Goal: Task Accomplishment & Management: Use online tool/utility

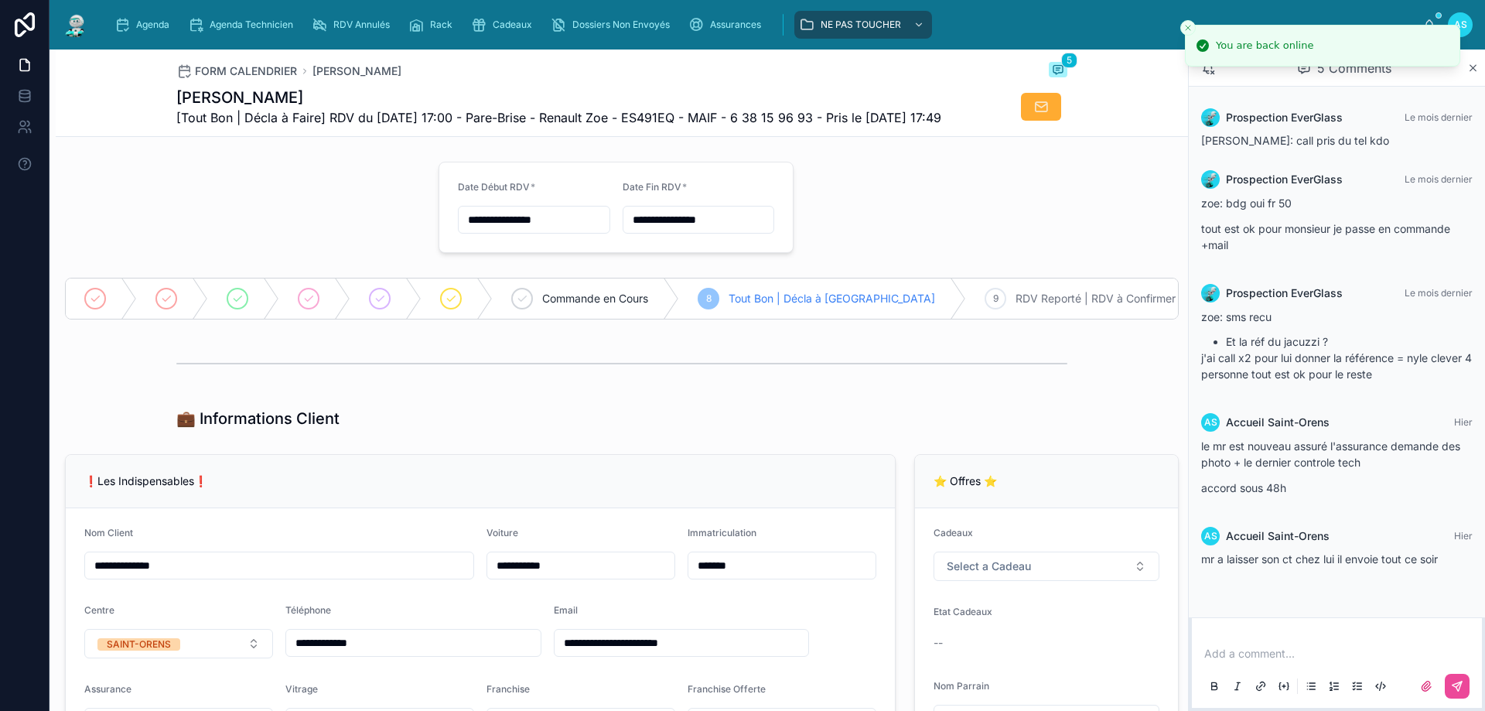
scroll to position [851, 0]
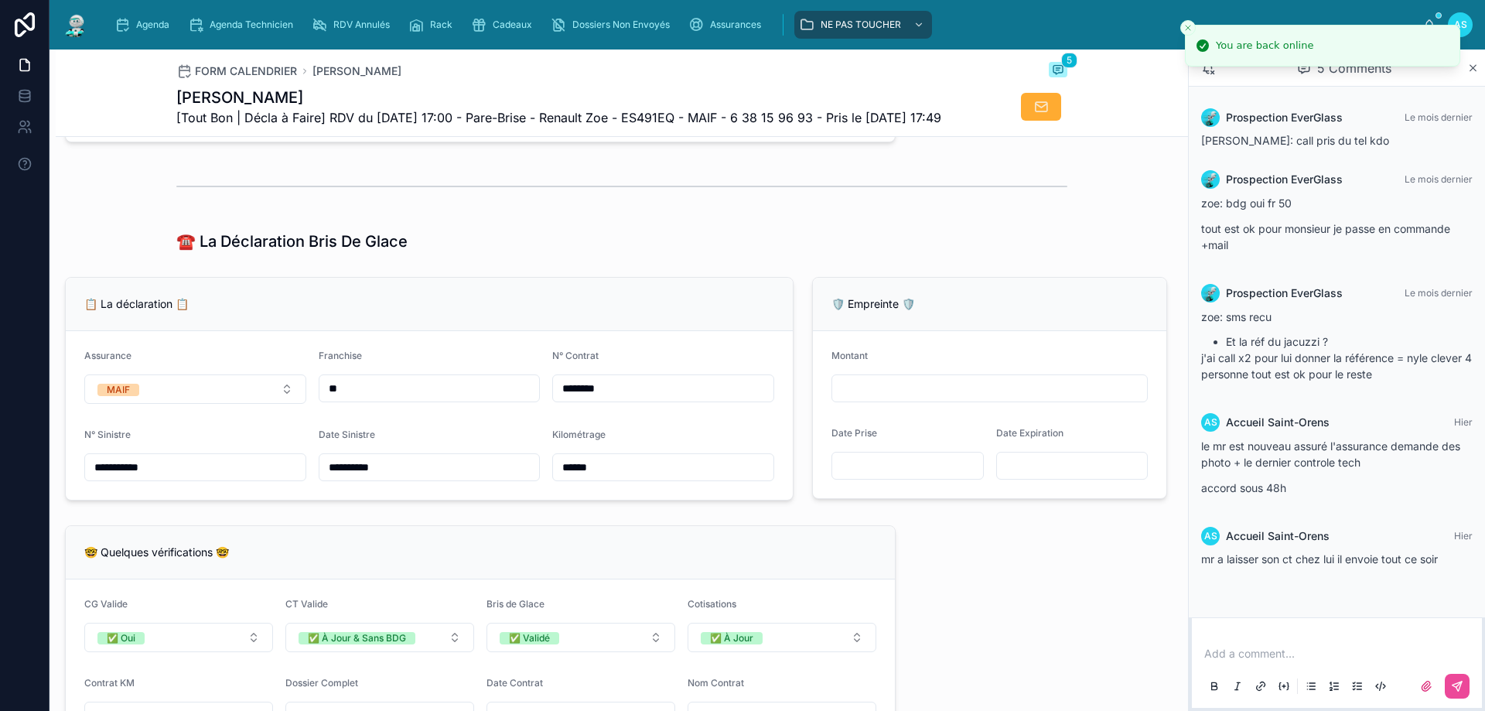
click at [1189, 29] on line "Close toast" at bounding box center [1188, 28] width 5 height 5
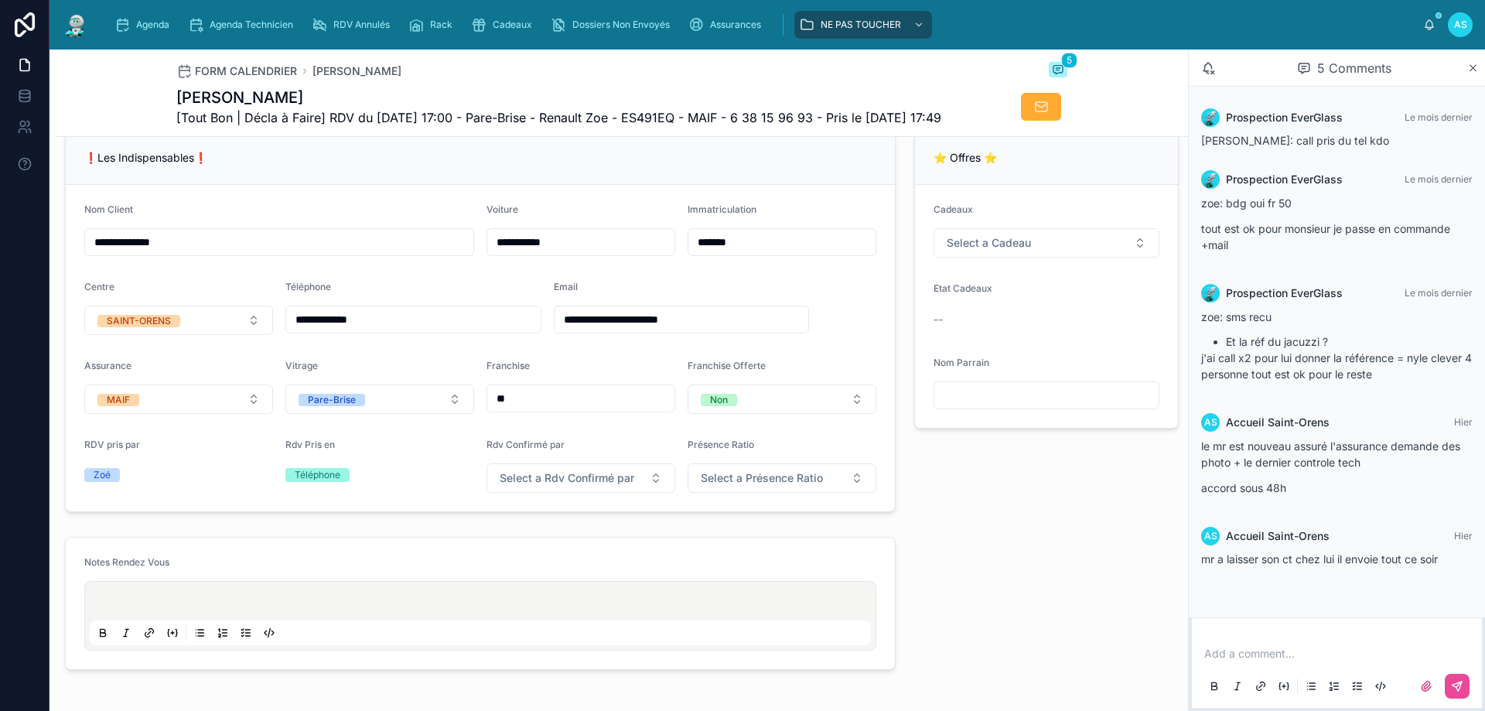
scroll to position [155, 0]
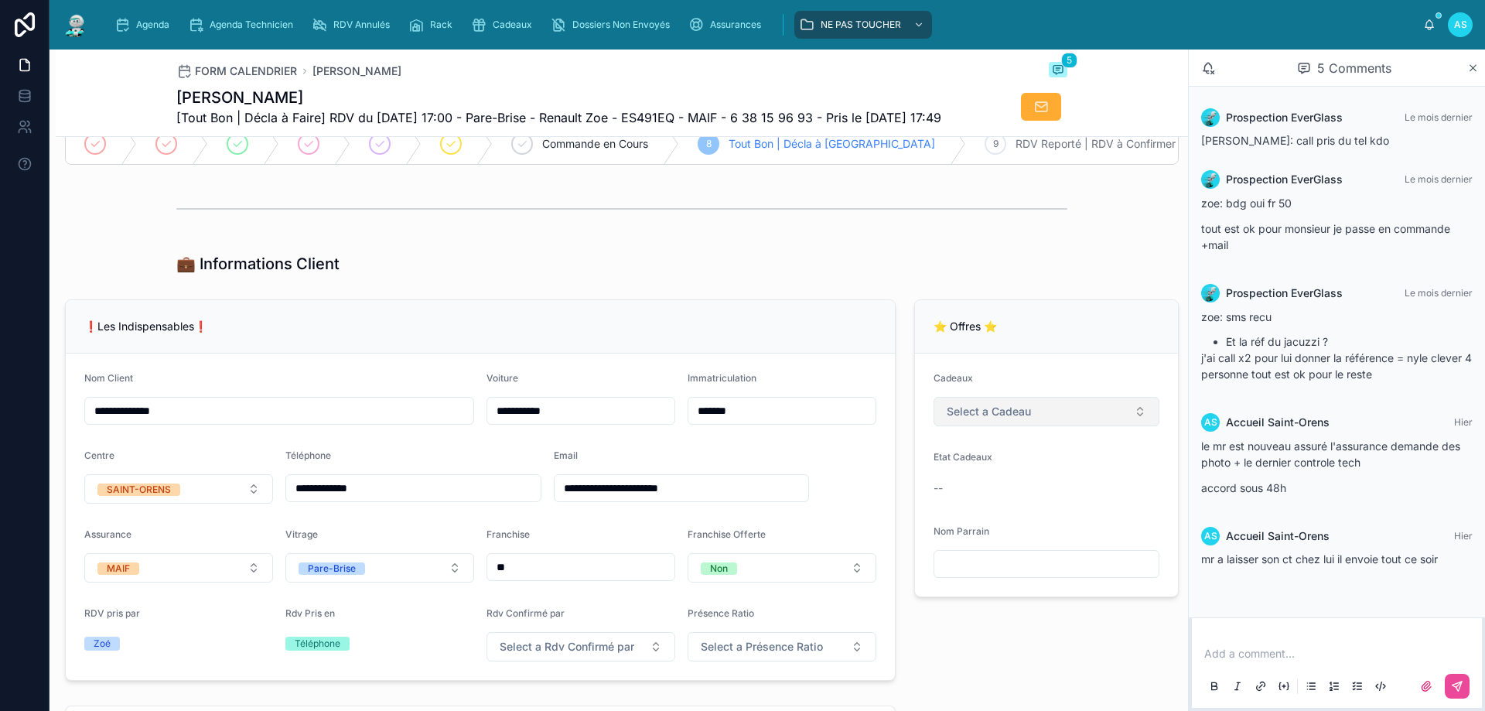
click at [1035, 426] on button "Select a Cadeau" at bounding box center [1046, 411] width 226 height 29
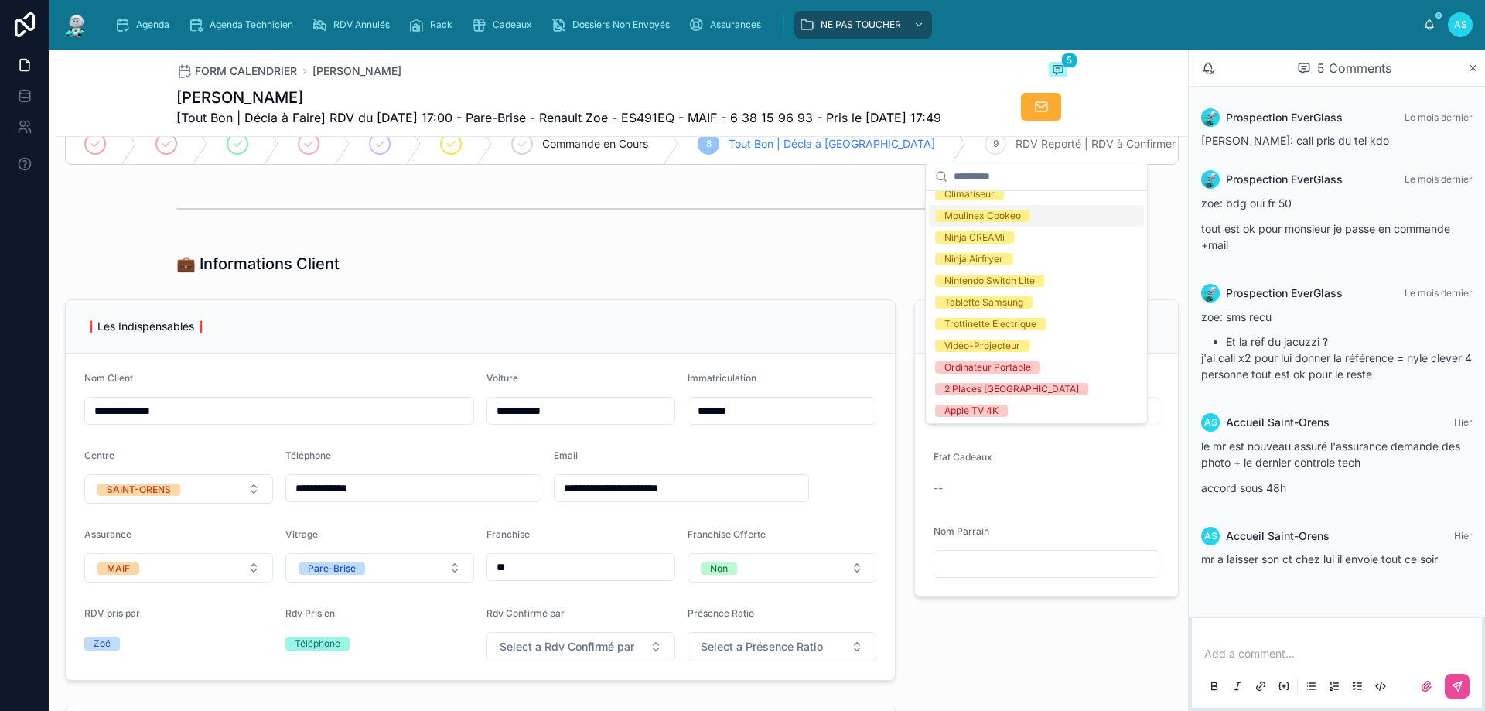
scroll to position [272, 0]
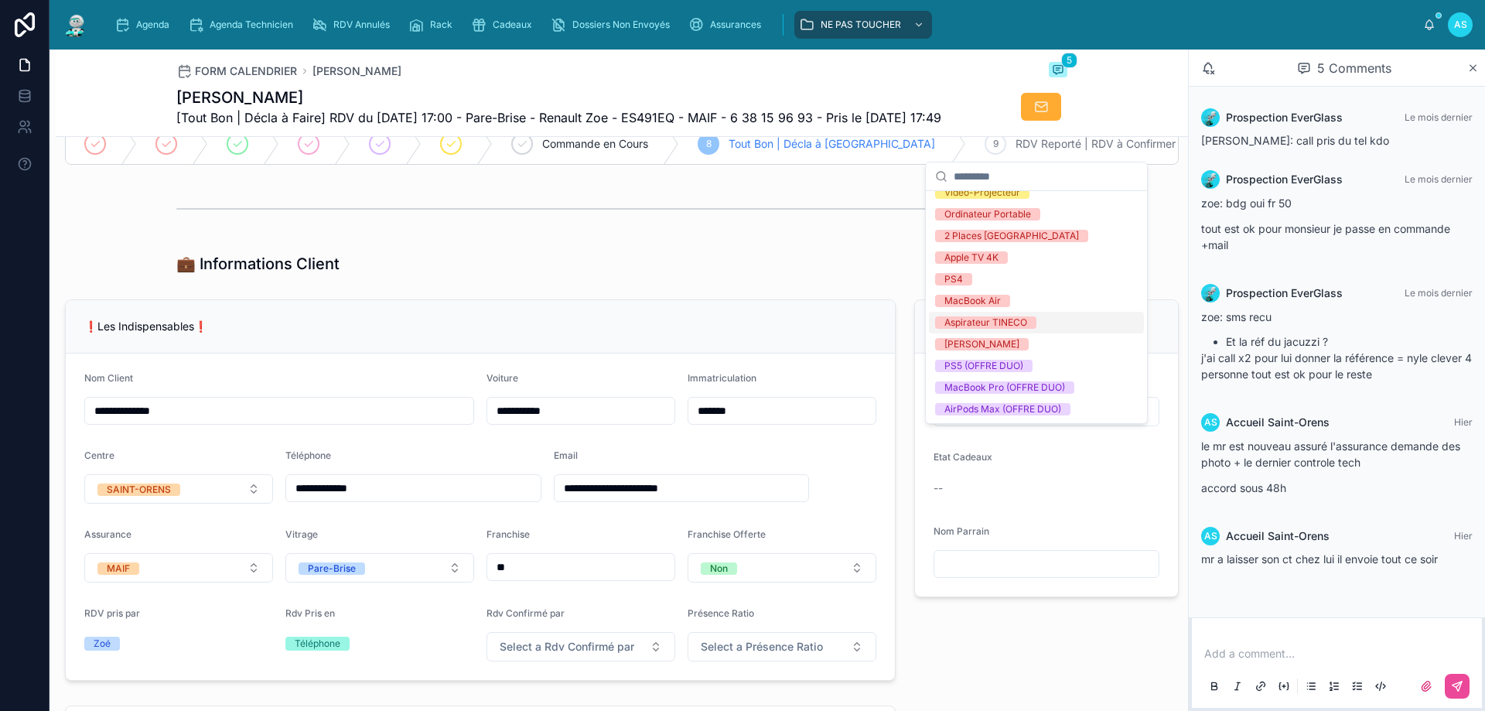
click at [997, 320] on div "Aspirateur TINECO" at bounding box center [985, 322] width 83 height 12
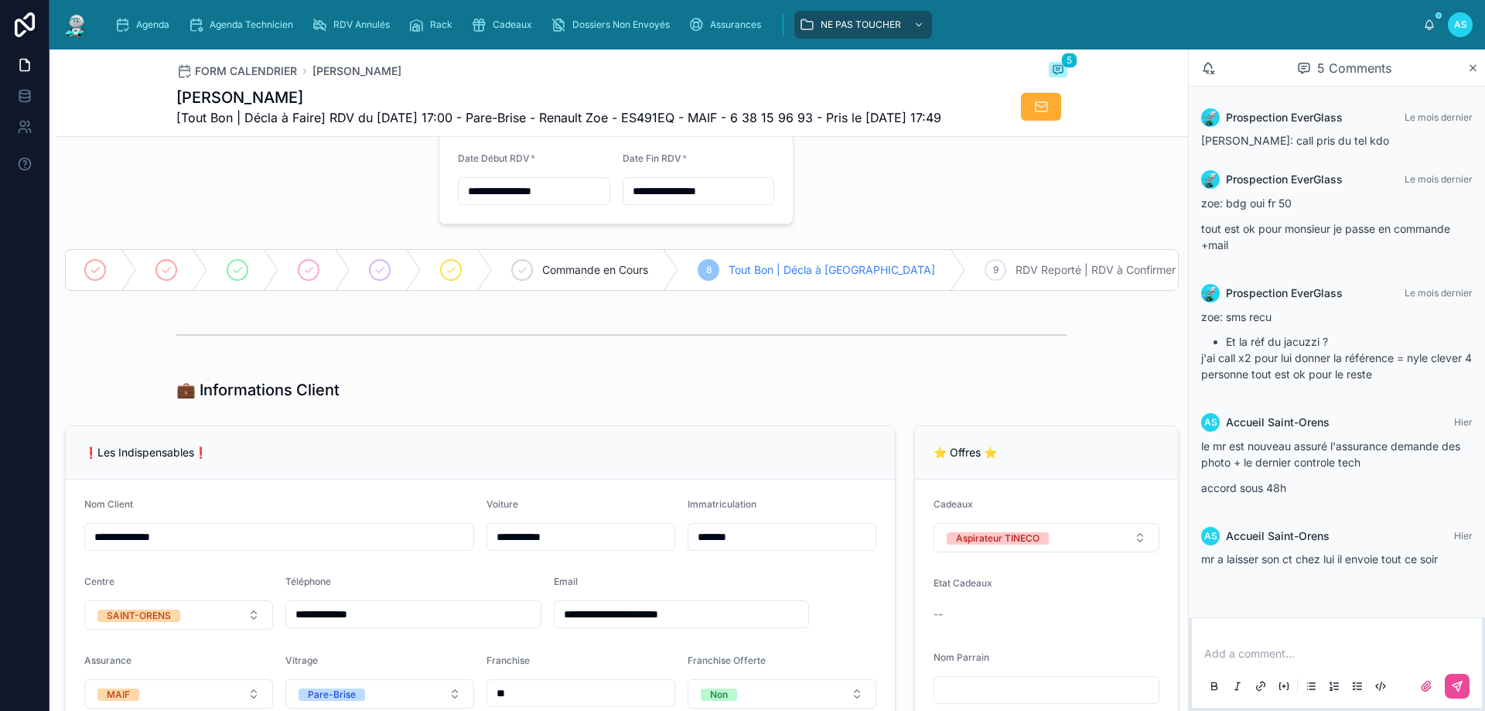
scroll to position [0, 0]
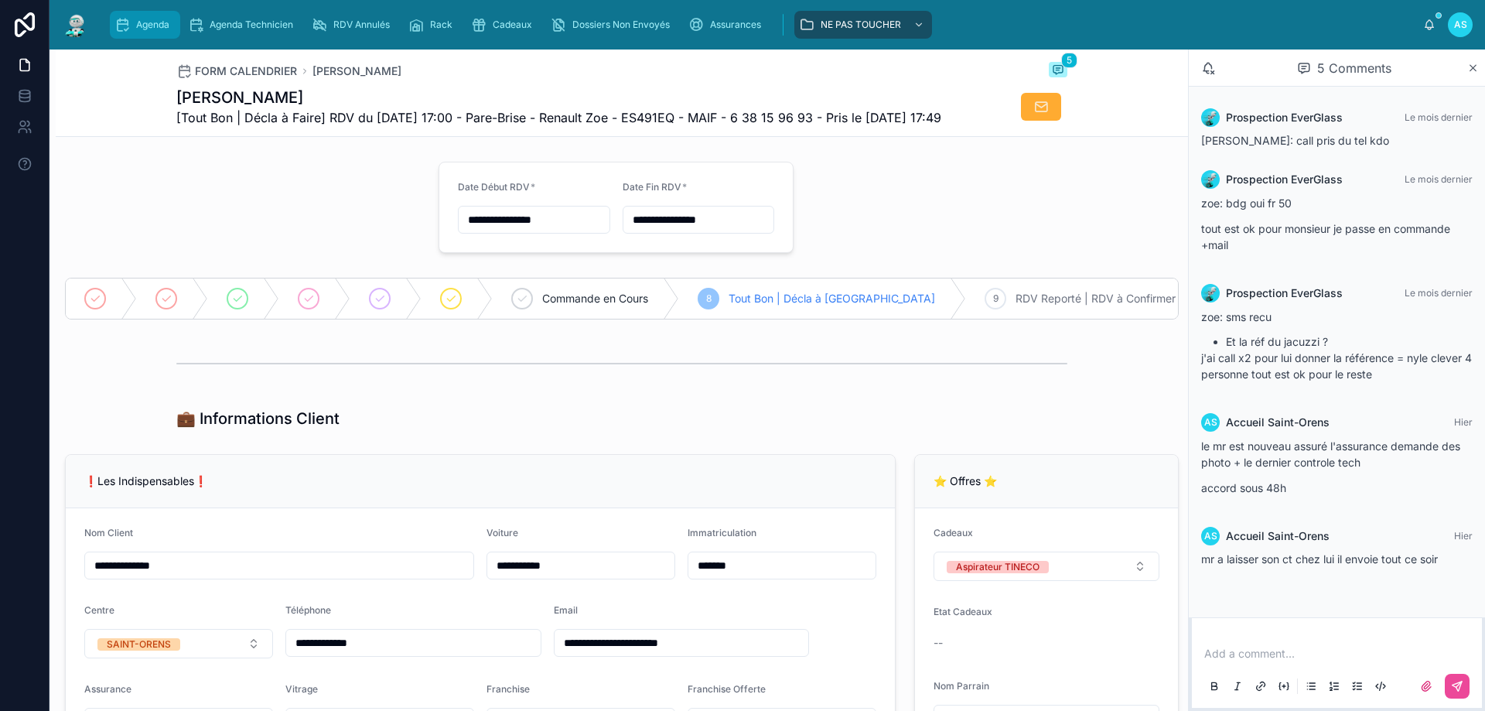
click at [162, 29] on span "Agenda" at bounding box center [152, 25] width 33 height 12
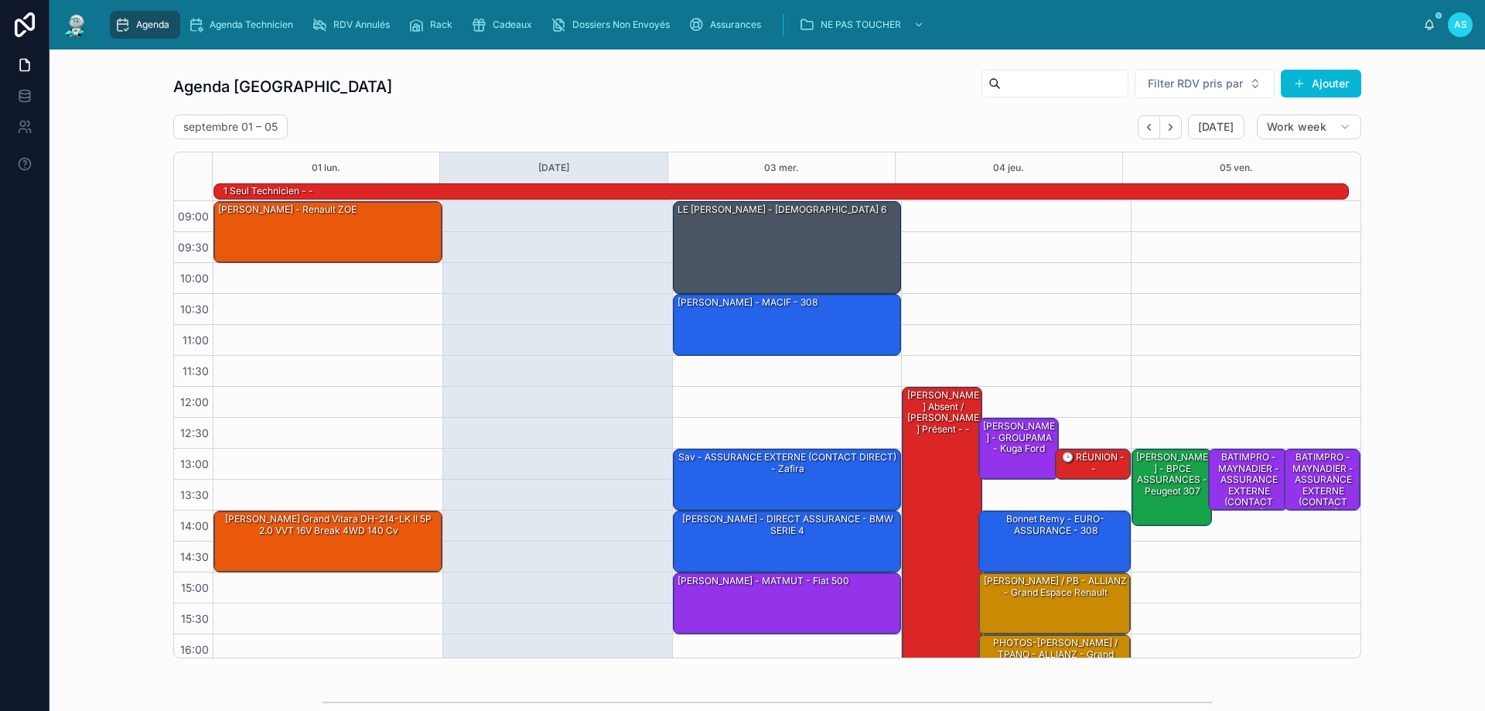
scroll to position [101, 0]
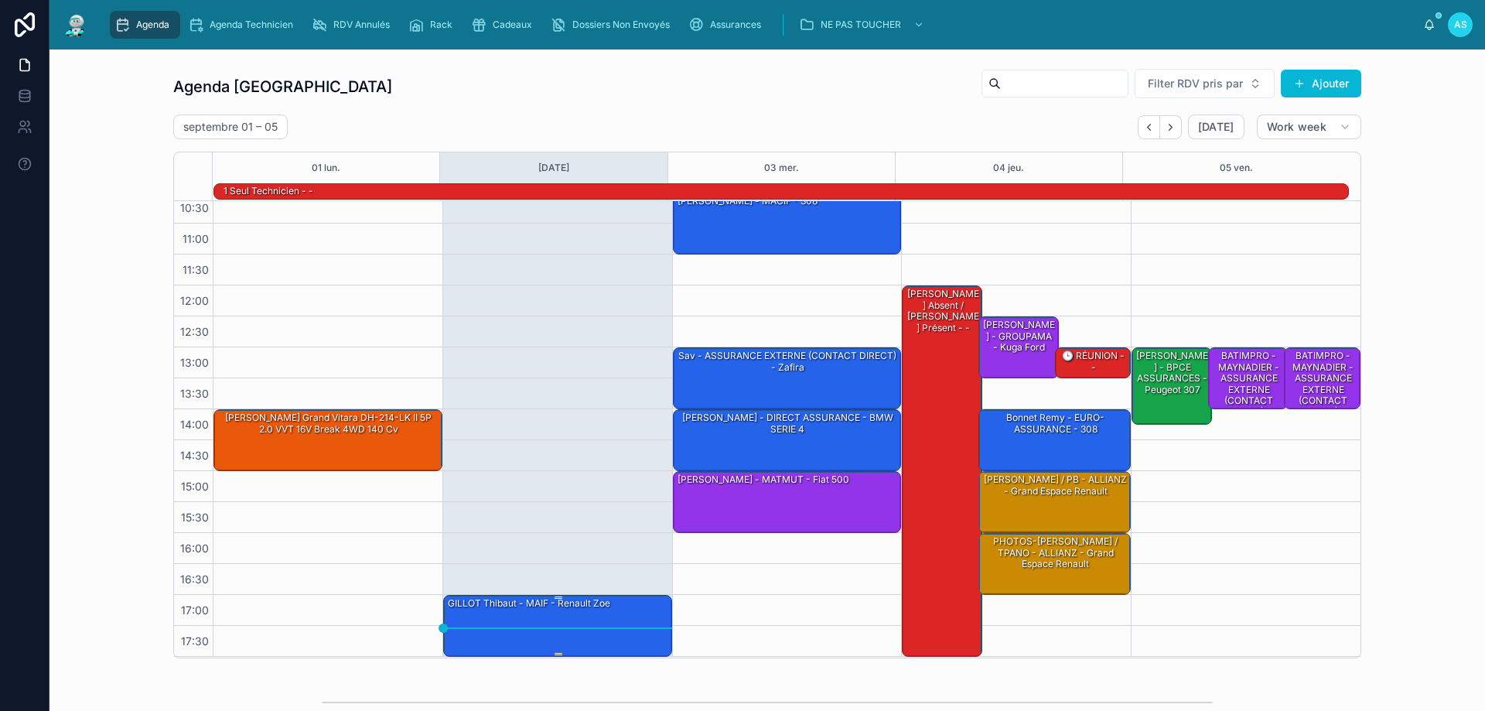
click at [529, 605] on div "GILLOT Thibaut - MAIF - Renault Zoe" at bounding box center [529, 603] width 166 height 14
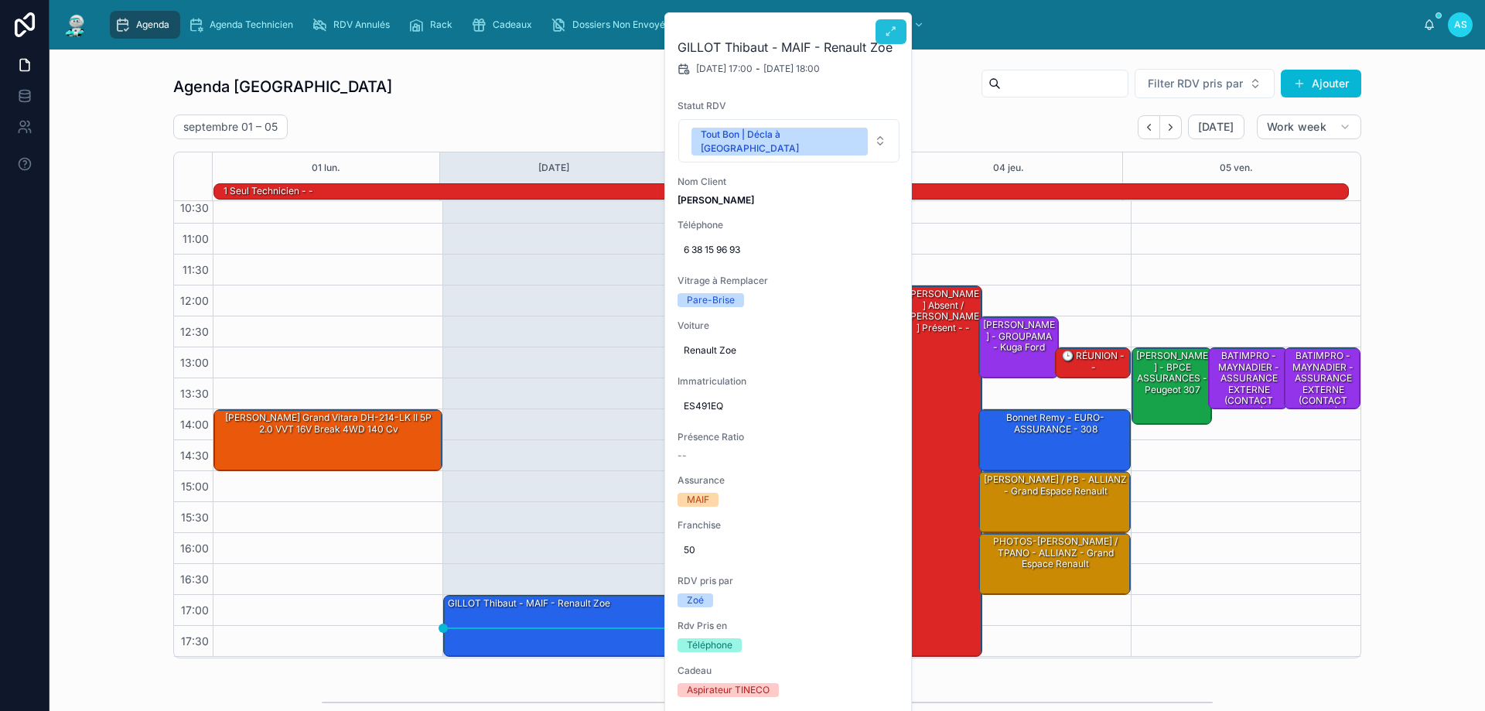
click at [891, 32] on icon at bounding box center [891, 32] width 12 height 12
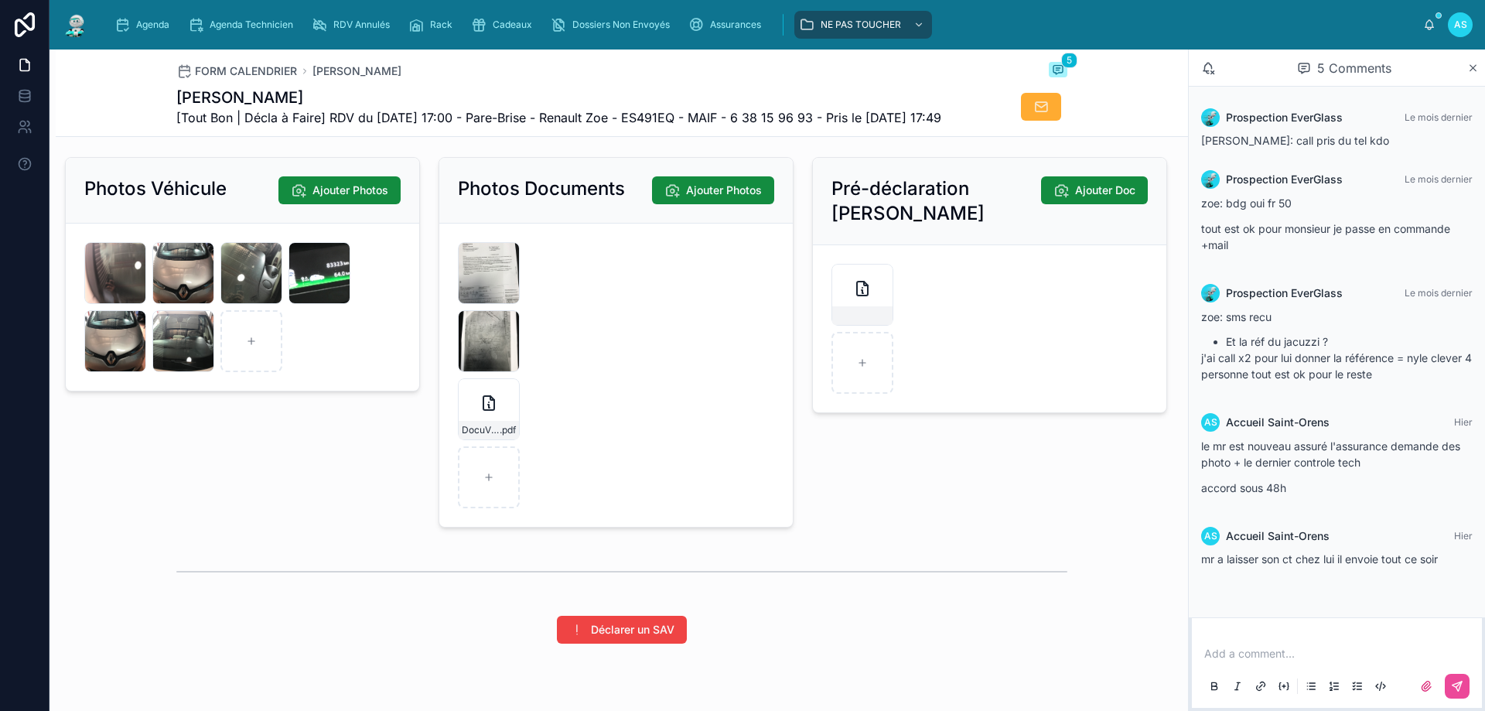
scroll to position [2166, 0]
